Goal: Task Accomplishment & Management: Manage account settings

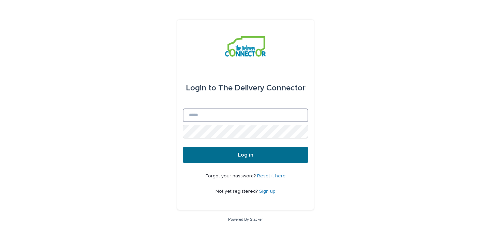
type input "**********"
click at [285, 162] on button "Log in" at bounding box center [245, 154] width 125 height 16
type input "**********"
click at [265, 156] on button "Log in" at bounding box center [245, 154] width 125 height 16
